Goal: Navigation & Orientation: Find specific page/section

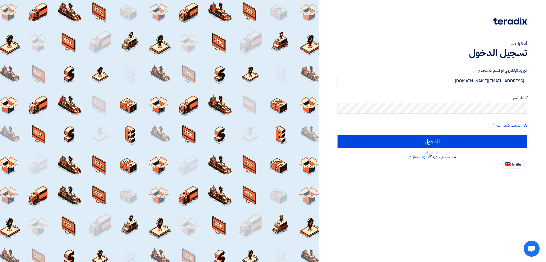
click at [352, 137] on input "الدخول" at bounding box center [431, 141] width 189 height 13
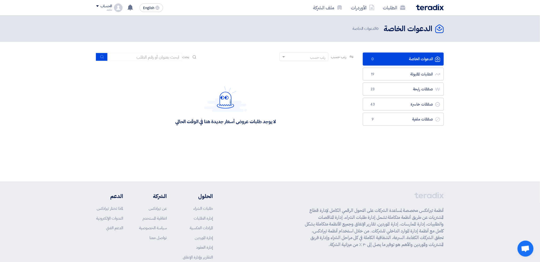
click at [396, 55] on link "الدعوات الخاصة الدعوات الخاصة 0" at bounding box center [403, 58] width 81 height 13
click at [374, 69] on link "الطلبات المقبولة الطلبات المقبولة 19" at bounding box center [403, 74] width 81 height 13
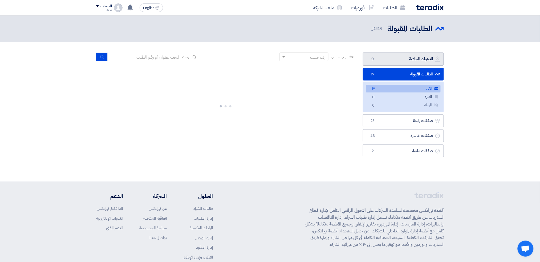
click at [386, 57] on link "الدعوات الخاصة الدعوات الخاصة 0" at bounding box center [403, 58] width 81 height 13
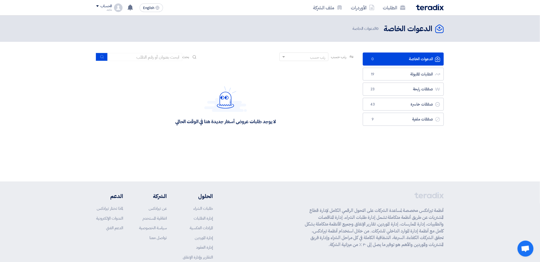
click at [400, 60] on link "الدعوات الخاصة الدعوات الخاصة 0" at bounding box center [403, 58] width 81 height 13
drag, startPoint x: 130, startPoint y: 1, endPoint x: 44, endPoint y: 31, distance: 90.7
click at [44, 31] on header "الدعوات الخاصة الدعوات الخاصة 0 الدعوات الخاصة" at bounding box center [270, 28] width 540 height 26
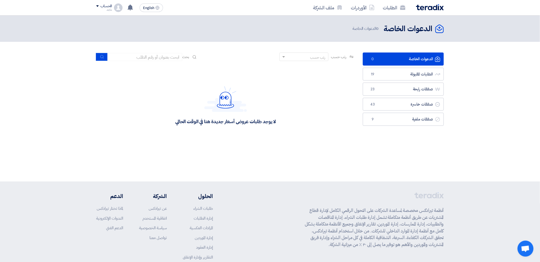
click at [181, 22] on header "الدعوات الخاصة الدعوات الخاصة 0 الدعوات الخاصة" at bounding box center [270, 28] width 540 height 26
